Goal: Navigation & Orientation: Find specific page/section

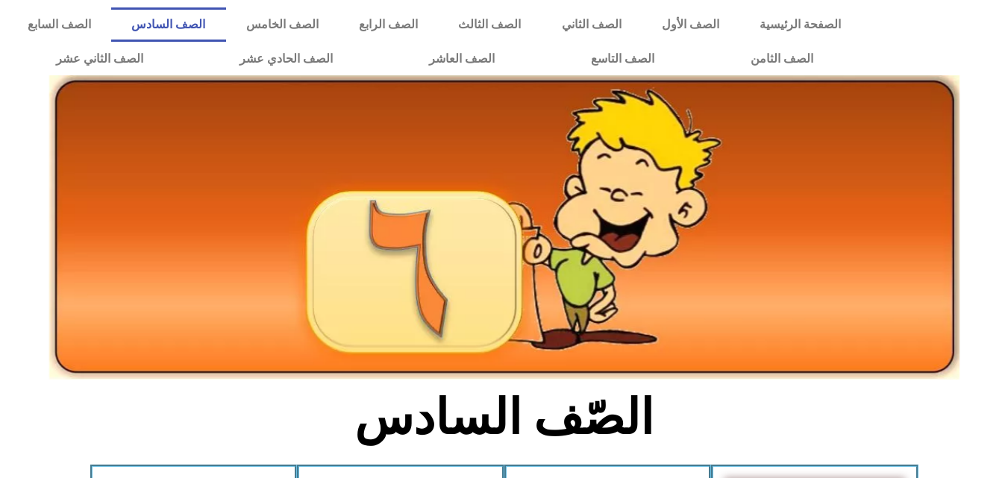
scroll to position [852, 0]
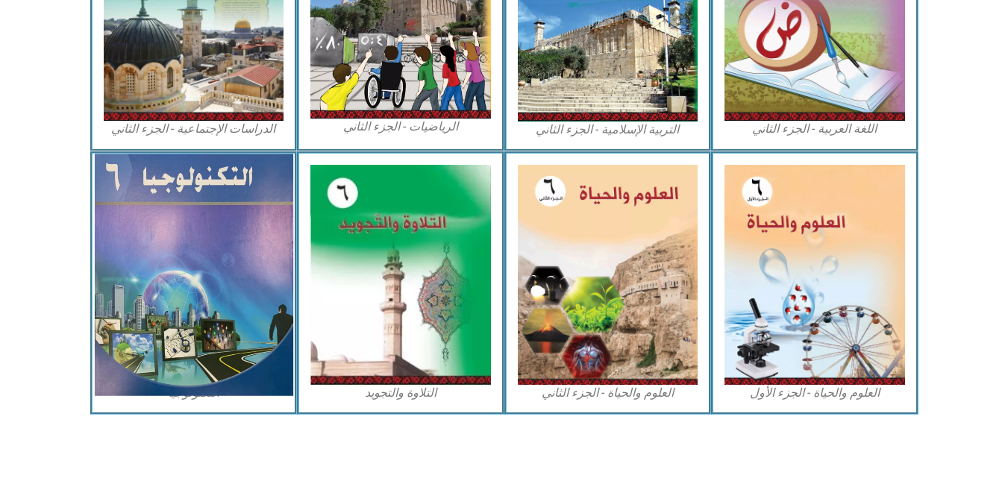
click at [214, 348] on img at bounding box center [193, 275] width 198 height 242
